Goal: Task Accomplishment & Management: Use online tool/utility

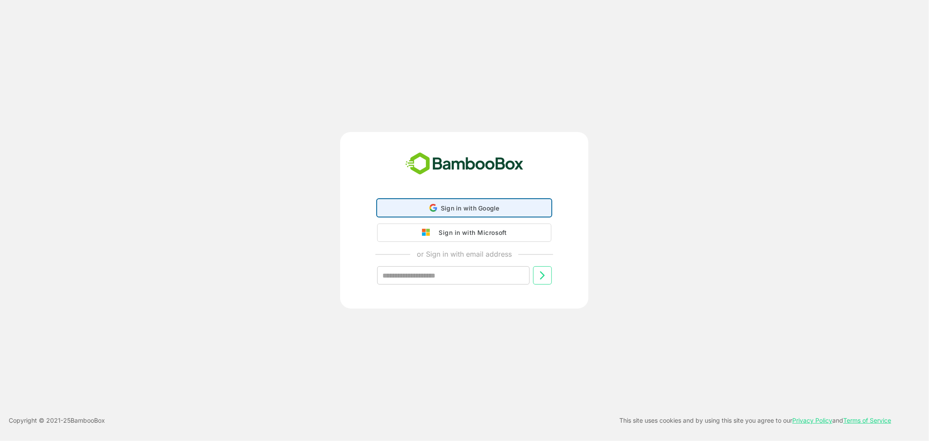
click at [430, 210] on icon at bounding box center [431, 207] width 2 height 3
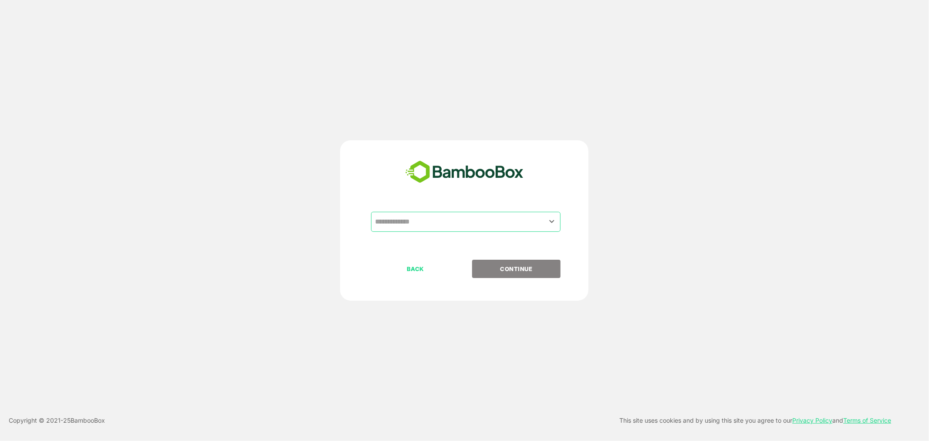
click at [457, 223] on input "text" at bounding box center [466, 221] width 186 height 17
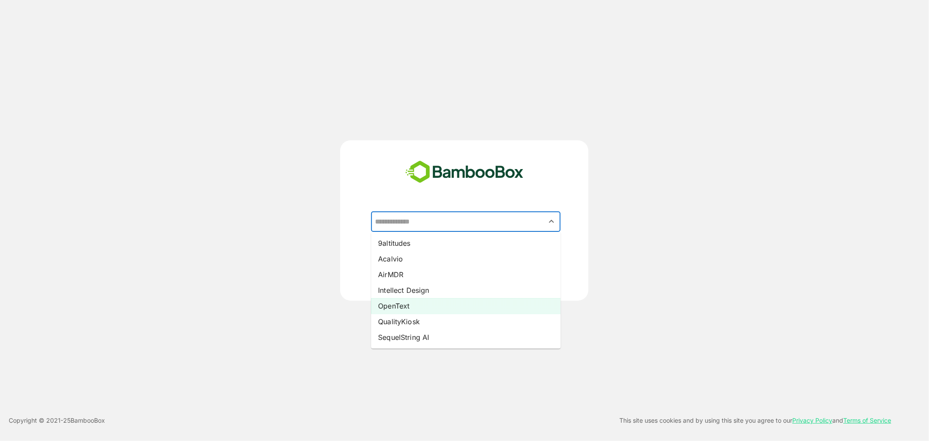
click at [439, 304] on li "OpenText" at bounding box center [466, 306] width 190 height 16
type input "********"
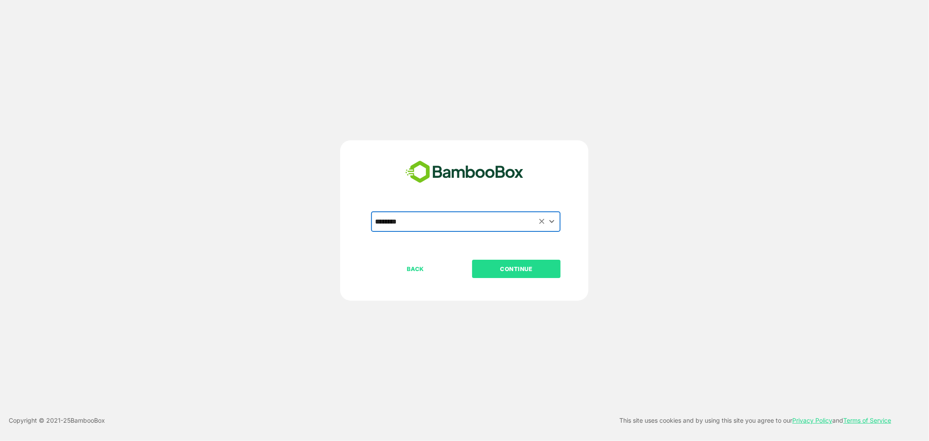
click at [493, 265] on p "CONTINUE" at bounding box center [516, 269] width 87 height 10
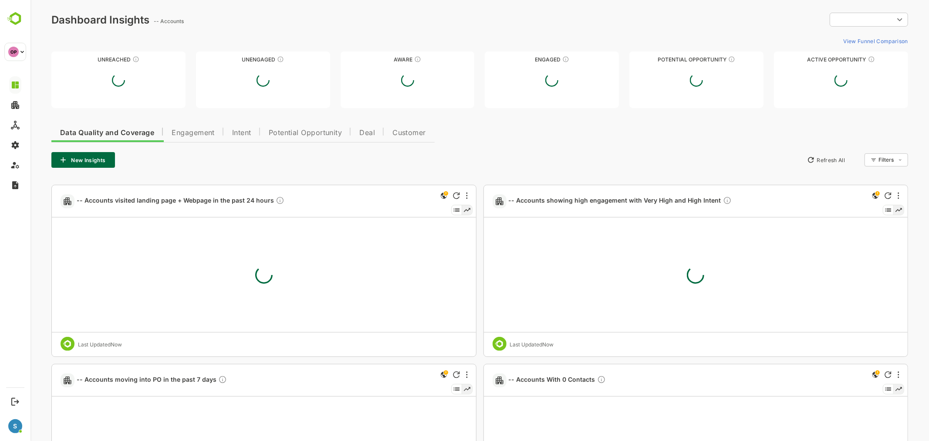
type input "**********"
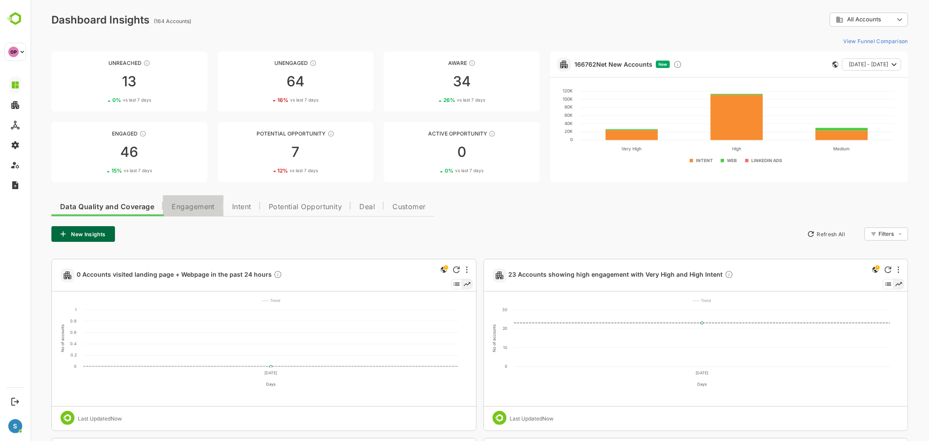
click at [180, 207] on span "Engagement" at bounding box center [192, 206] width 43 height 7
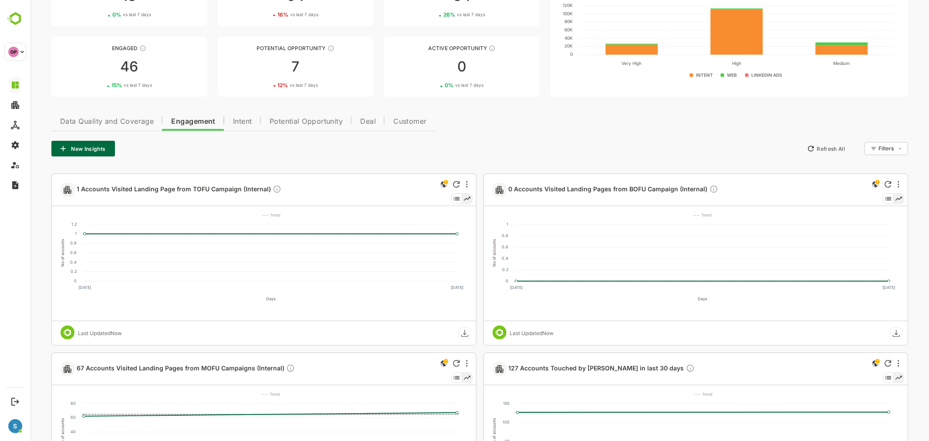
scroll to position [97, 0]
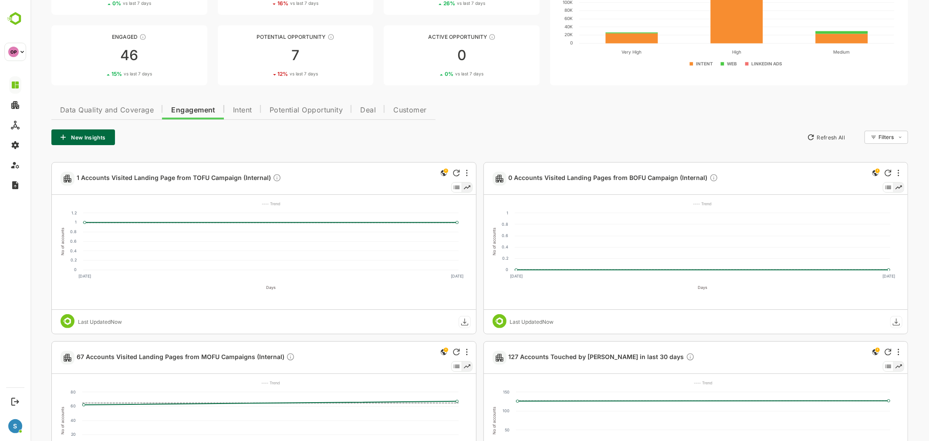
click at [84, 107] on span "Data Quality and Coverage" at bounding box center [107, 110] width 94 height 7
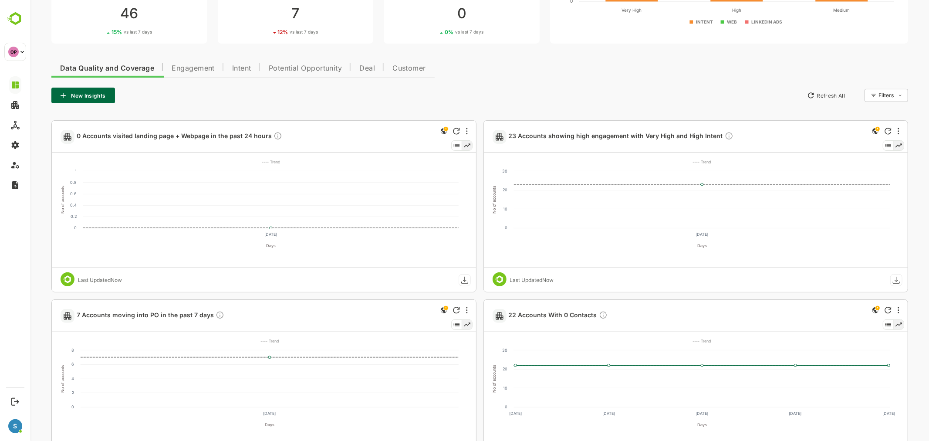
scroll to position [145, 0]
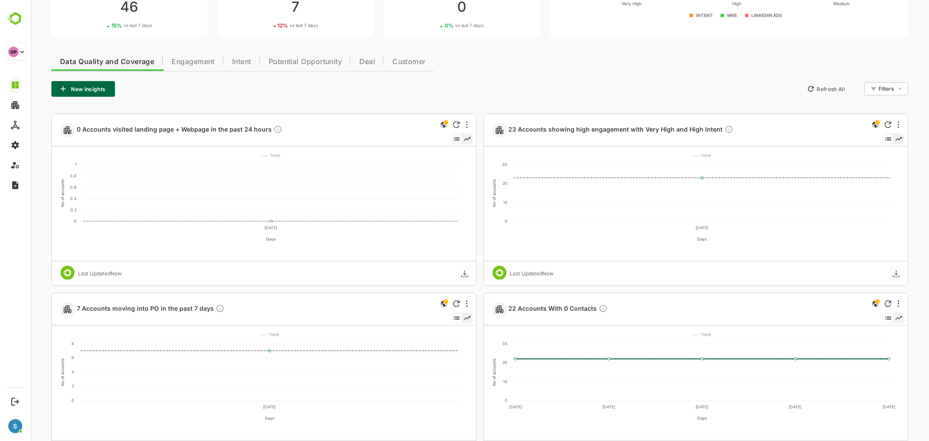
click at [195, 61] on span "Engagement" at bounding box center [192, 61] width 43 height 7
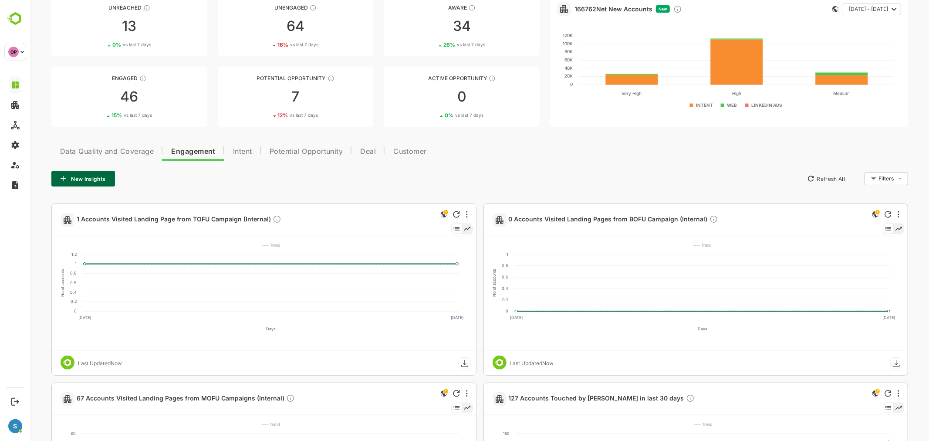
scroll to position [0, 0]
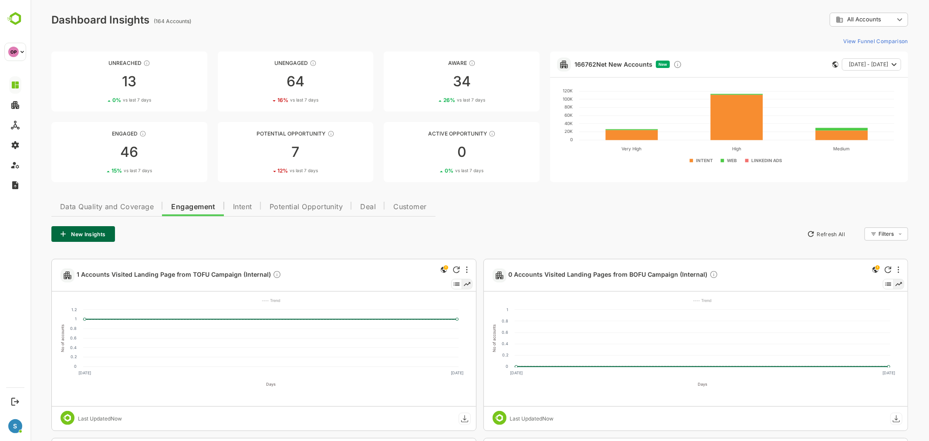
click at [473, 238] on div "New Insights Refresh All Filters ​" at bounding box center [479, 234] width 857 height 16
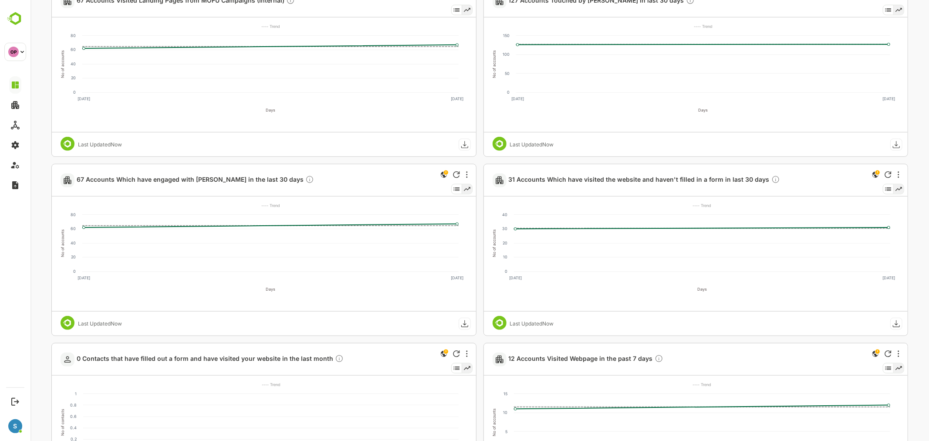
scroll to position [451, 0]
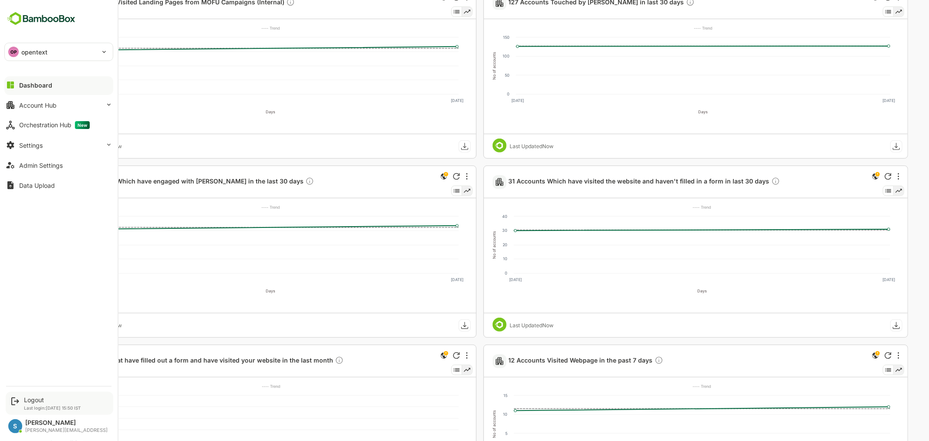
click at [33, 399] on div "Logout" at bounding box center [52, 399] width 57 height 7
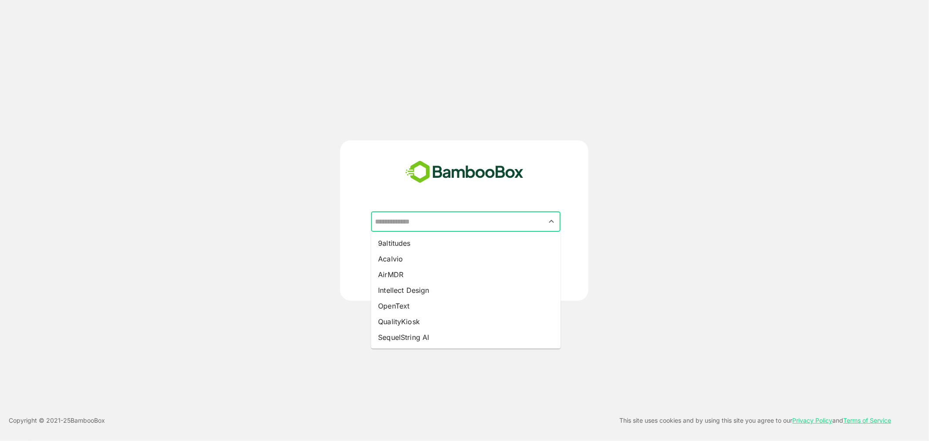
click at [411, 219] on input "text" at bounding box center [466, 221] width 186 height 17
click at [418, 308] on li "OpenText" at bounding box center [466, 306] width 190 height 16
type input "********"
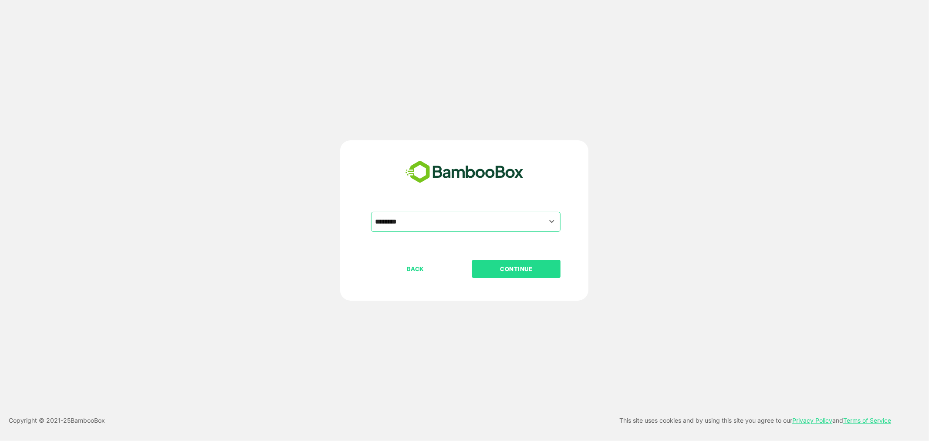
click at [497, 263] on button "CONTINUE" at bounding box center [516, 269] width 88 height 18
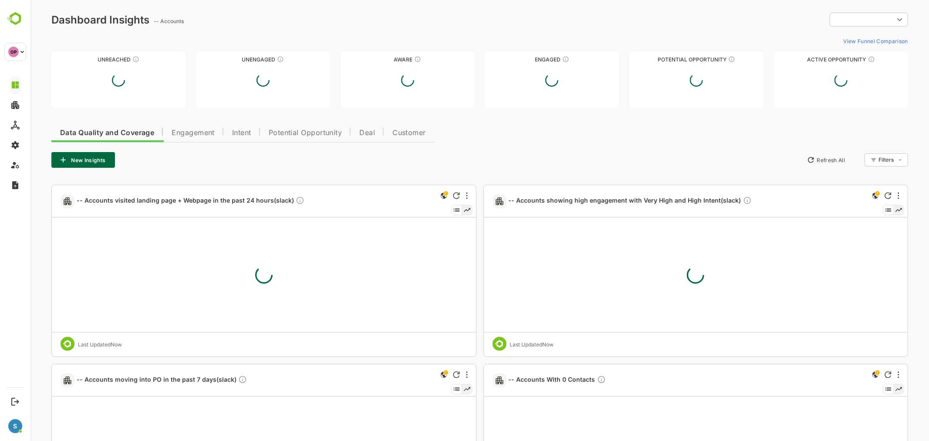
type input "**********"
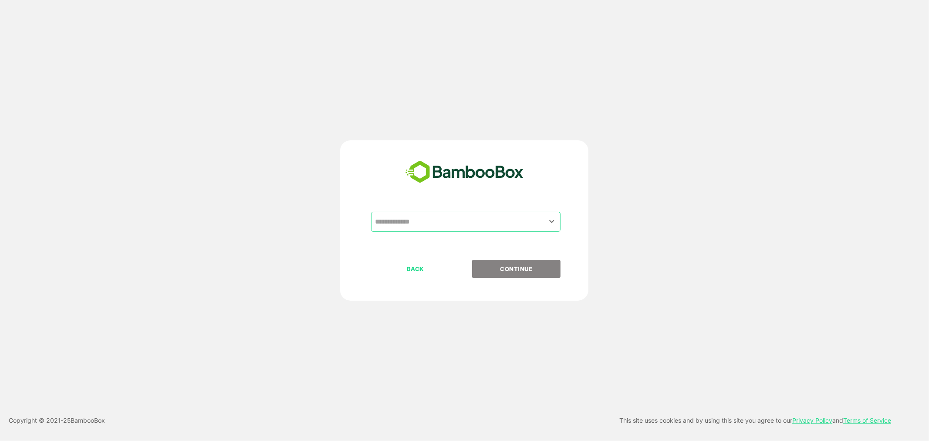
click at [472, 218] on input "text" at bounding box center [466, 221] width 186 height 17
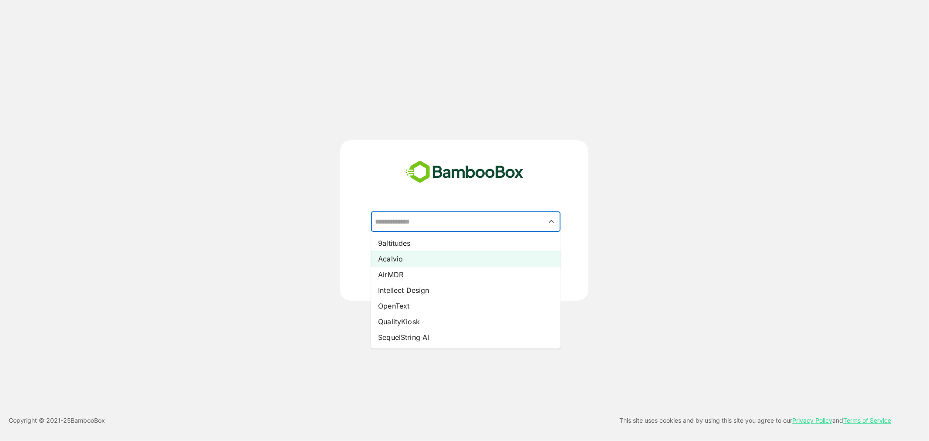
click at [441, 251] on li "Acalvio" at bounding box center [466, 259] width 190 height 16
type input "*******"
drag, startPoint x: 440, startPoint y: 227, endPoint x: 339, endPoint y: 227, distance: 101.5
click at [339, 227] on div "******* ​ 9altitudes Acalvio AirMDR Intellect Design OpenText QualityKiosk Sequ…" at bounding box center [464, 220] width 743 height 160
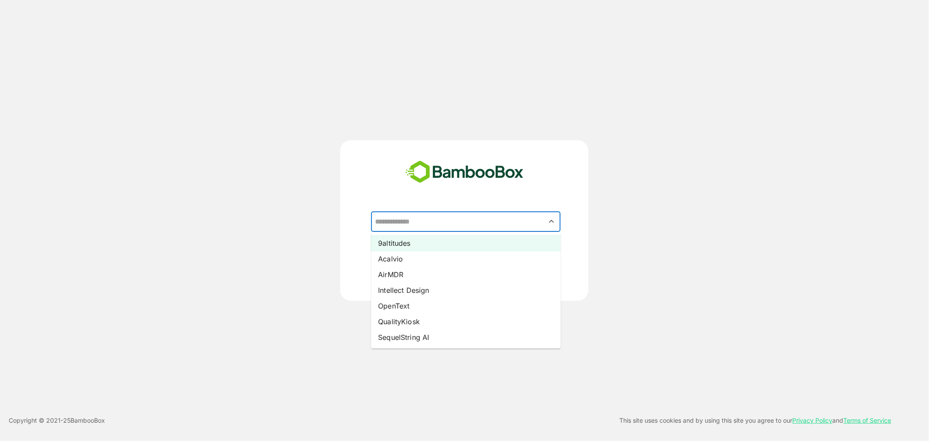
click at [385, 238] on li "9altitudes" at bounding box center [466, 243] width 190 height 16
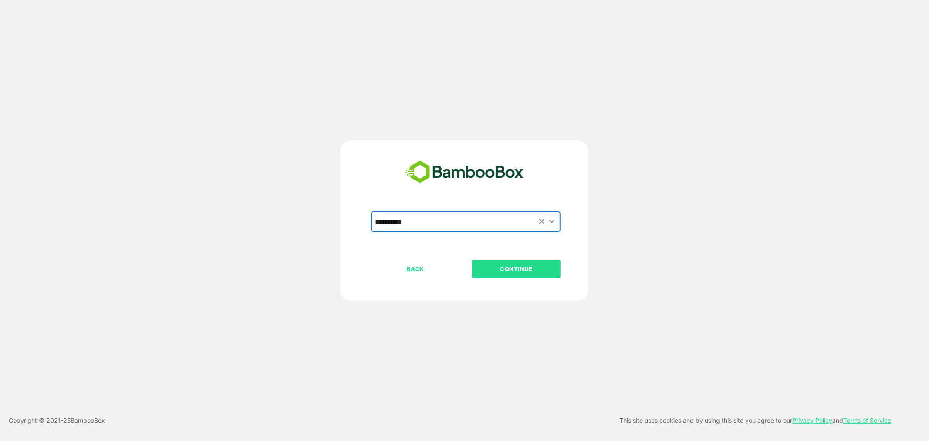
type input "**********"
click at [500, 267] on p "CONTINUE" at bounding box center [516, 269] width 87 height 10
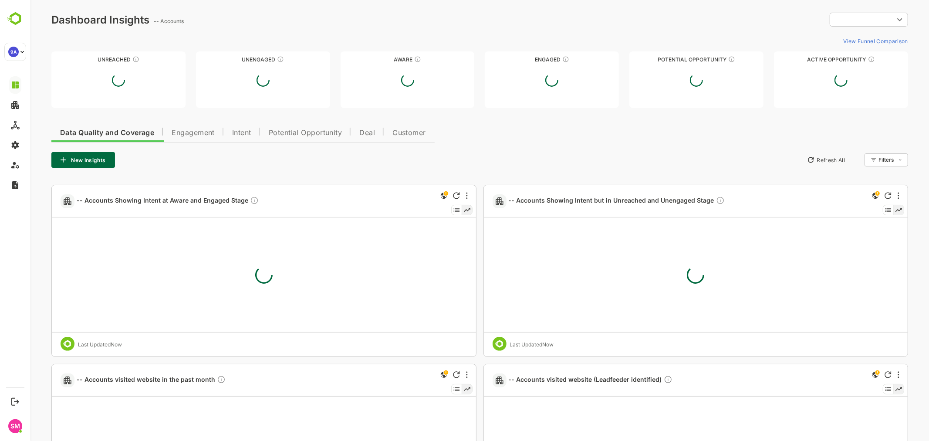
type input "**********"
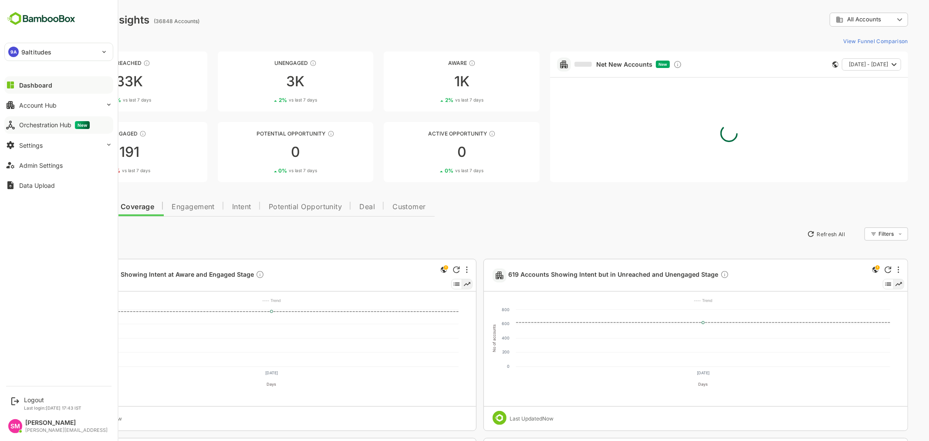
click at [57, 122] on div "Orchestration Hub New" at bounding box center [54, 125] width 71 height 8
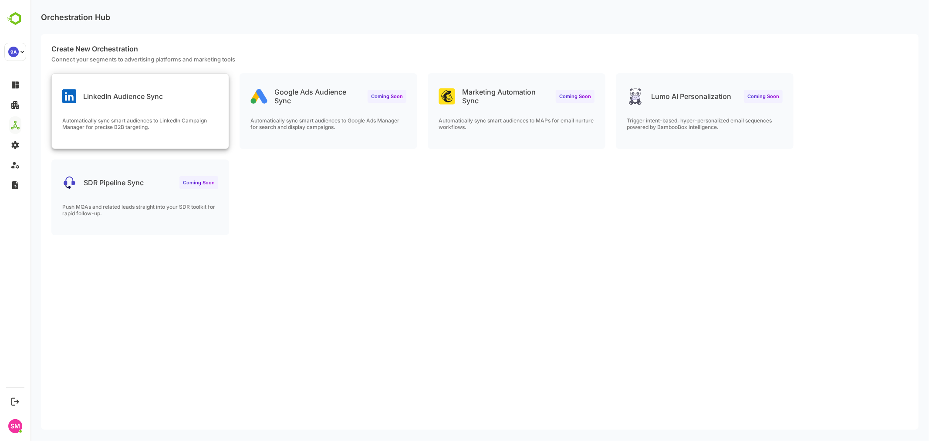
click at [180, 122] on p "Automatically sync smart audiences to LinkedIn Campaign Manager for precise B2B…" at bounding box center [140, 123] width 156 height 13
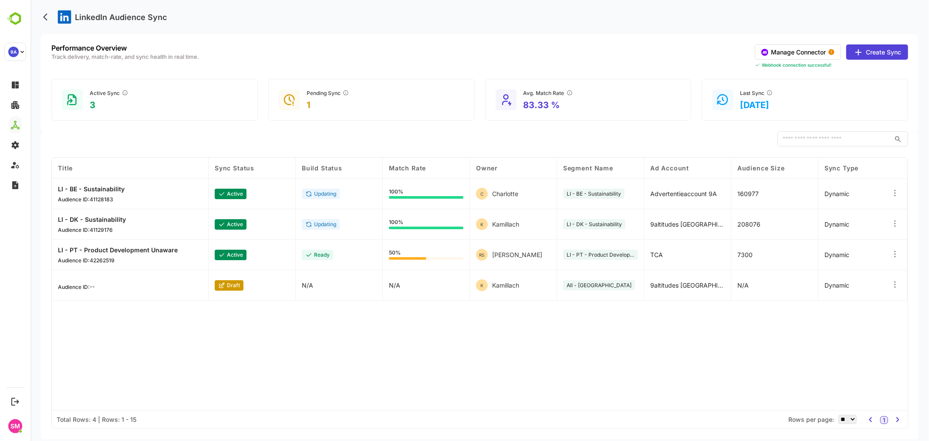
click at [881, 54] on button "Create Sync" at bounding box center [877, 51] width 62 height 15
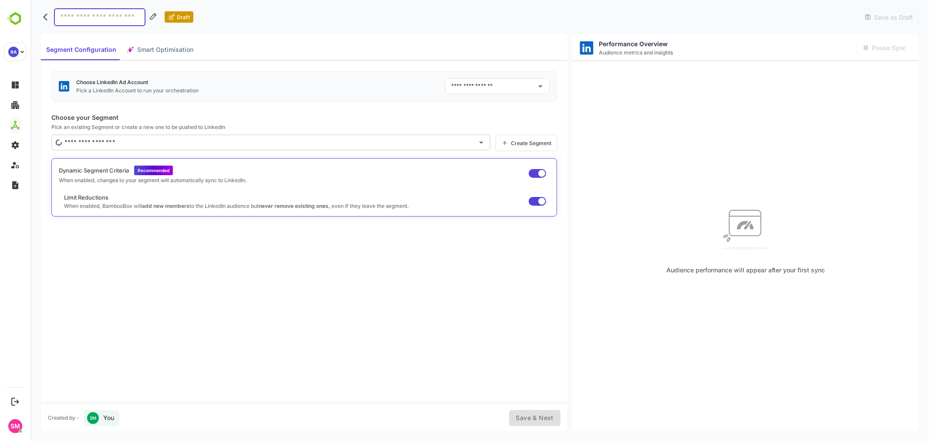
click at [423, 140] on input "text" at bounding box center [267, 142] width 411 height 14
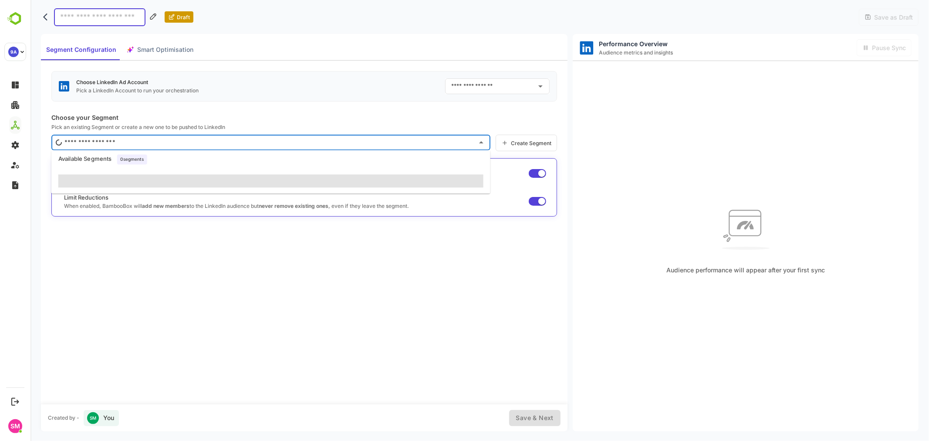
click at [423, 260] on div "Choose LinkedIn Ad Account Pick a LinkedIn Account to run your orchestration ​ …" at bounding box center [304, 232] width 527 height 343
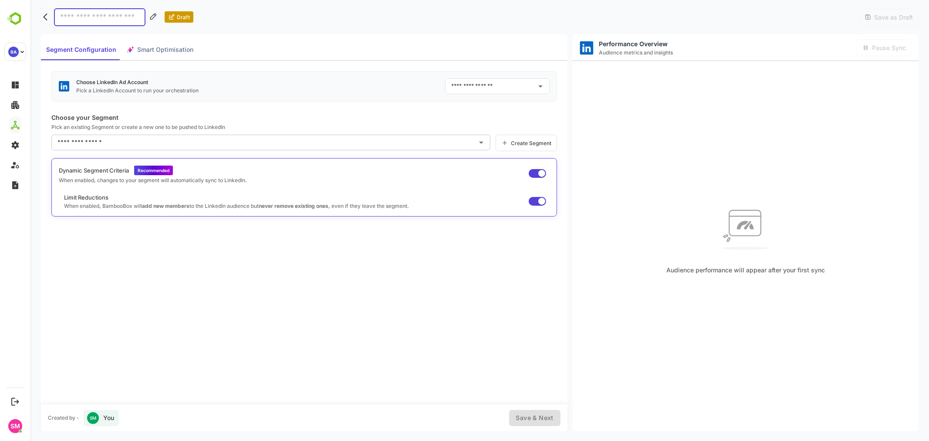
click at [41, 15] on button "back" at bounding box center [47, 16] width 13 height 13
click at [45, 19] on icon "back" at bounding box center [45, 17] width 4 height 7
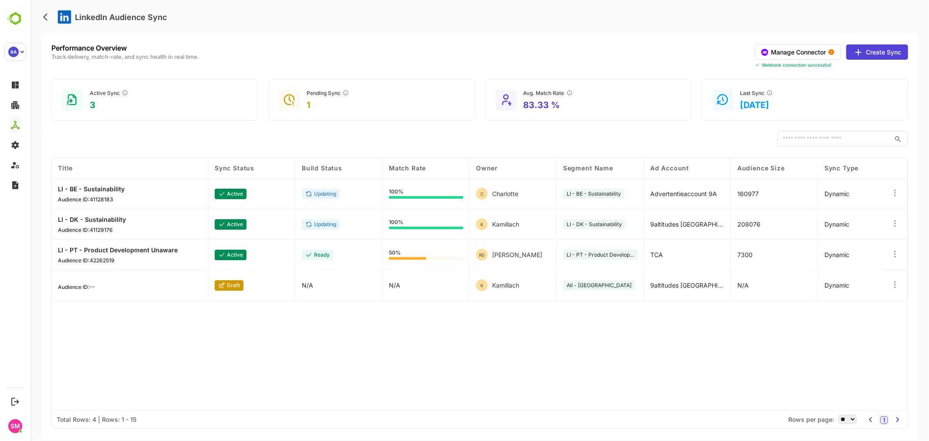
click at [98, 217] on p "LI - DK - Sustainability" at bounding box center [92, 219] width 68 height 7
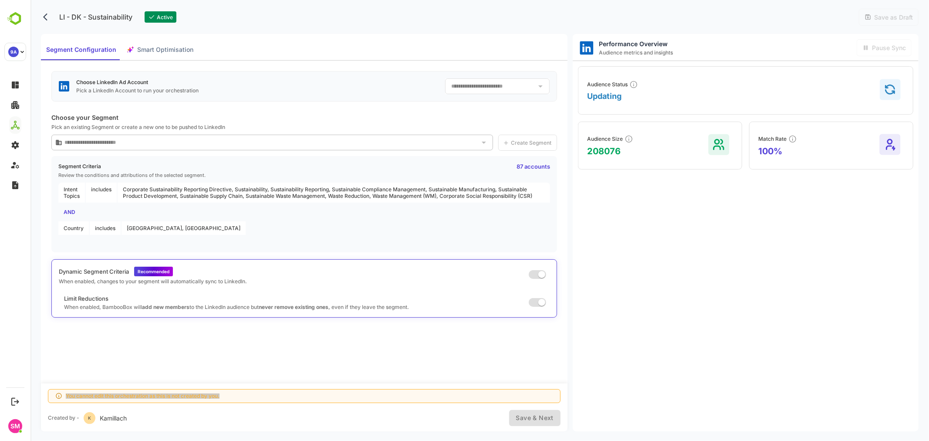
type input "**********"
click at [42, 15] on button "back" at bounding box center [47, 16] width 13 height 13
click at [44, 18] on icon "back" at bounding box center [45, 17] width 4 height 7
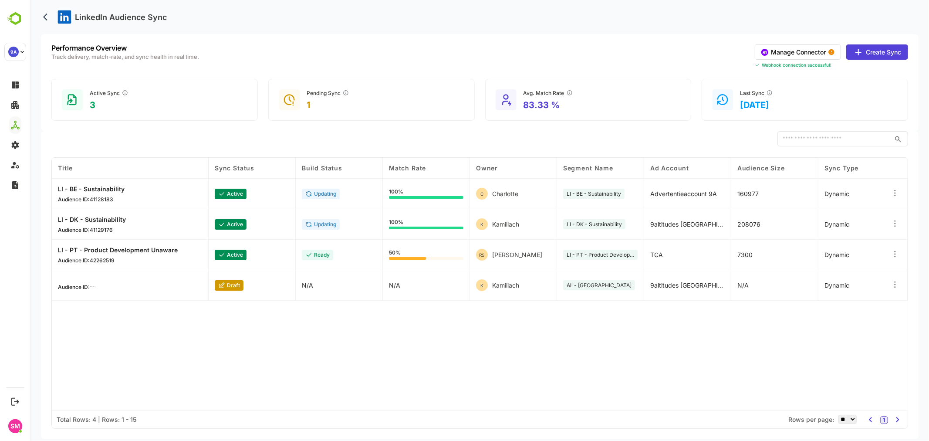
click at [47, 15] on icon "back" at bounding box center [47, 17] width 9 height 9
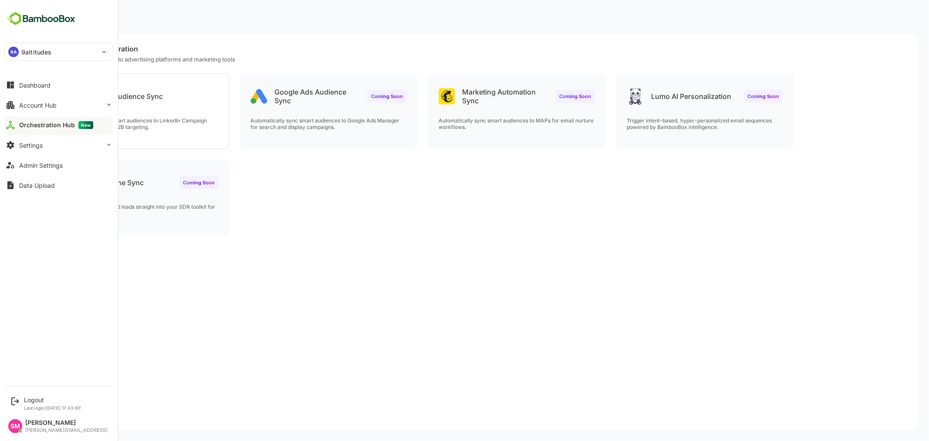
click at [64, 125] on div "Orchestration Hub New" at bounding box center [56, 125] width 74 height 8
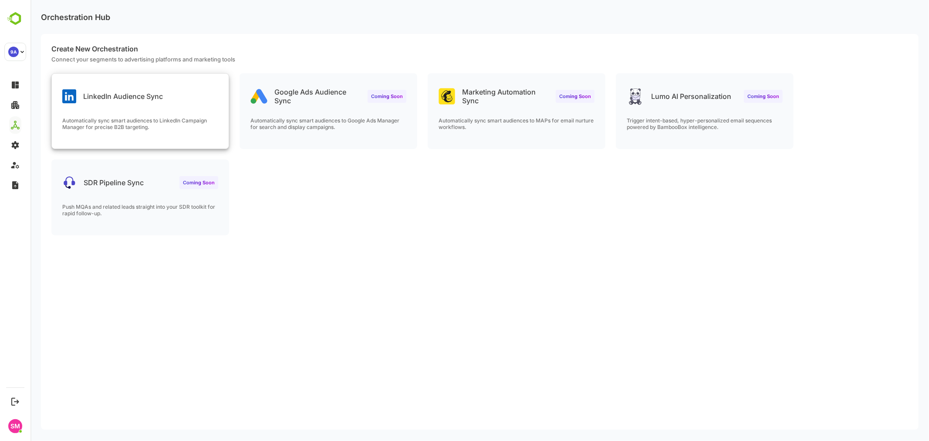
click at [174, 125] on p "Automatically sync smart audiences to LinkedIn Campaign Manager for precise B2B…" at bounding box center [140, 123] width 156 height 13
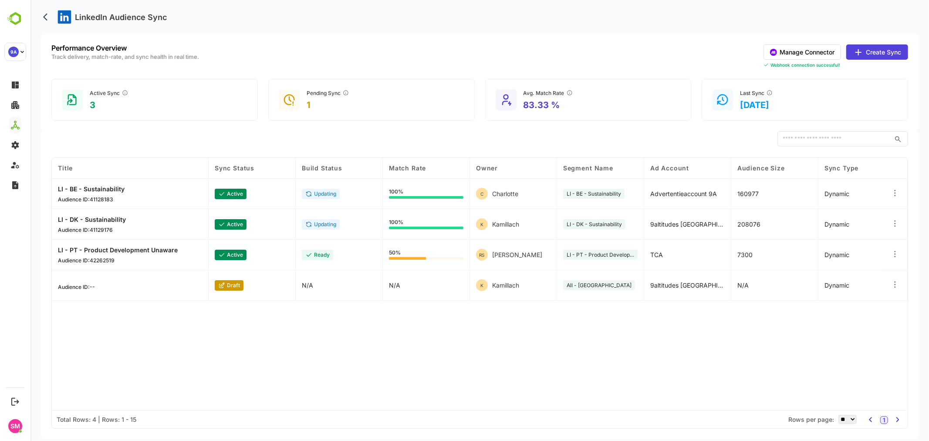
click at [808, 49] on button "Manage Connector" at bounding box center [802, 51] width 78 height 15
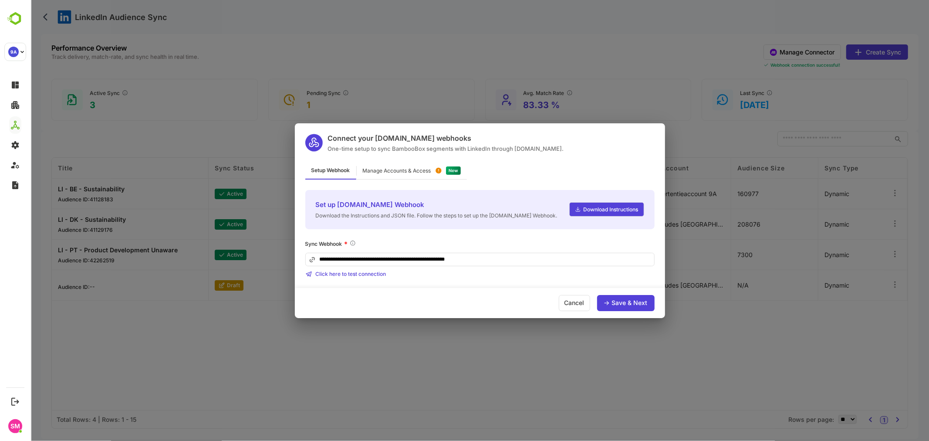
click at [383, 171] on div "Manage Accounts & Access" at bounding box center [396, 170] width 68 height 5
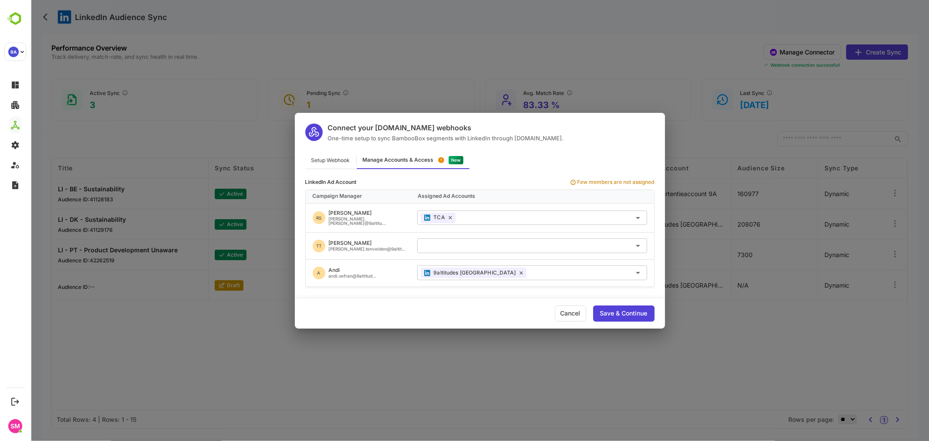
click at [334, 162] on div "Setup Webhook" at bounding box center [330, 160] width 51 height 17
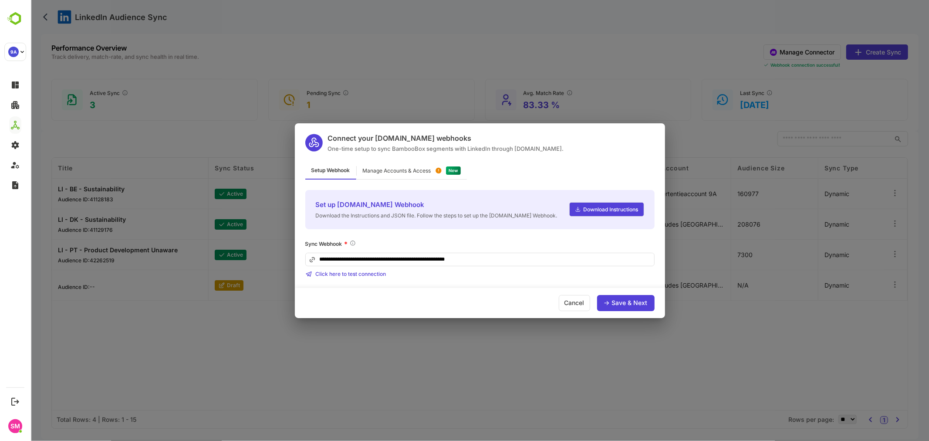
click at [578, 301] on div "Cancel" at bounding box center [574, 303] width 31 height 16
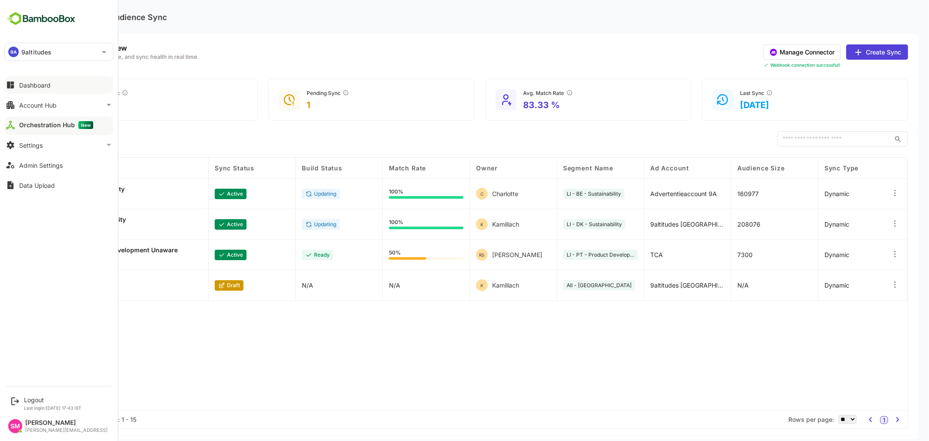
click at [35, 86] on div "Dashboard" at bounding box center [34, 84] width 31 height 7
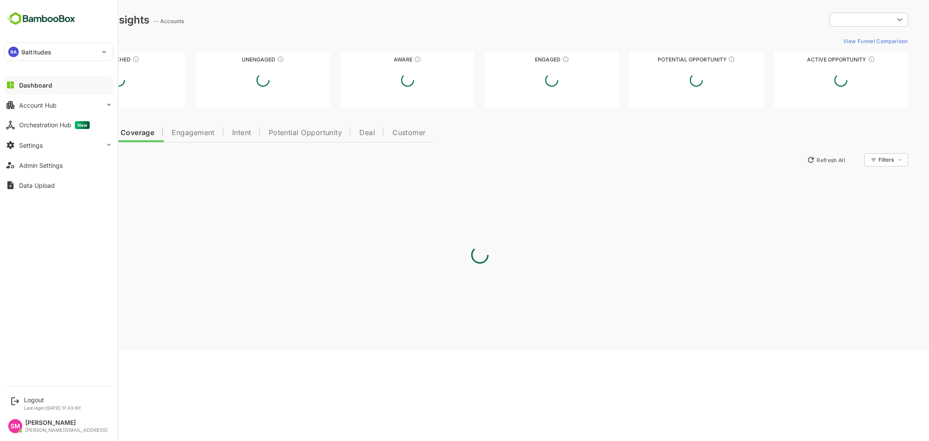
type input "**********"
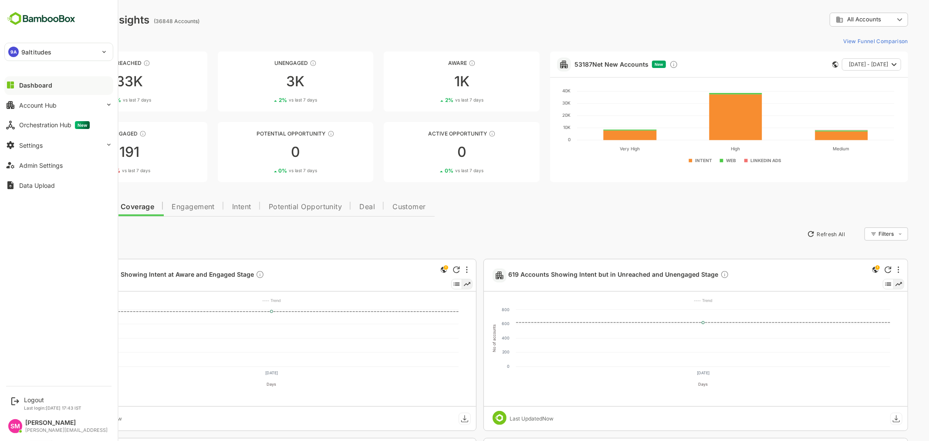
click at [15, 16] on img at bounding box center [41, 18] width 74 height 17
drag, startPoint x: 52, startPoint y: 123, endPoint x: 58, endPoint y: 123, distance: 5.7
click at [52, 123] on div "Orchestration Hub New" at bounding box center [54, 125] width 71 height 8
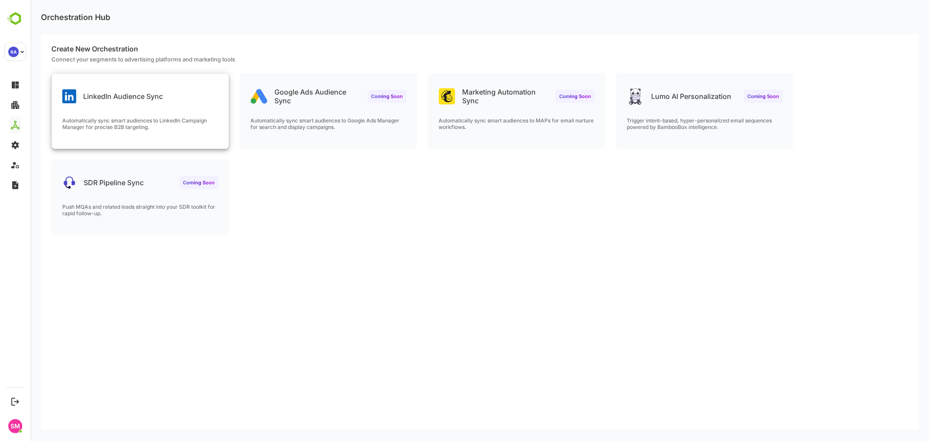
click at [108, 96] on p "LinkedIn Audience Sync" at bounding box center [123, 96] width 80 height 9
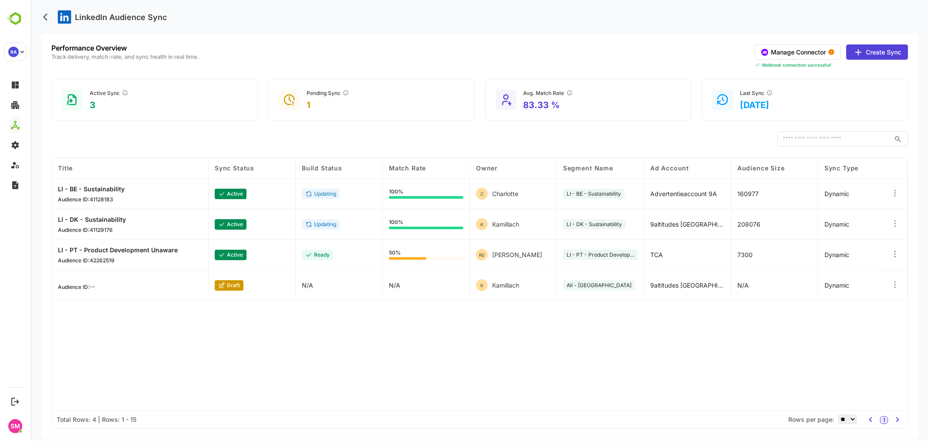
click at [377, 355] on div "Title Sync Status Build Status Match Rate Owner Segment Name Ad Account Audienc…" at bounding box center [479, 284] width 856 height 252
